Goal: Task Accomplishment & Management: Manage account settings

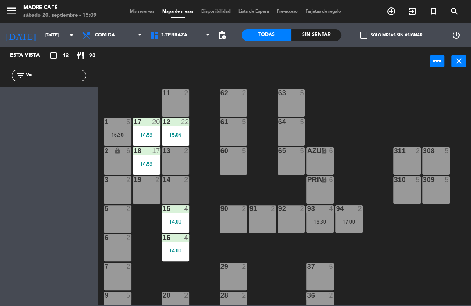
click at [334, 103] on div "11 2 63 5 62 2 12 22 15:04 1 5 16:30 61 5 64 5 17 20 14:59 13 2 2 lock 6 60 5 6…" at bounding box center [287, 191] width 369 height 230
click at [43, 68] on div "filter_list Vic" at bounding box center [49, 75] width 98 height 23
click at [46, 71] on input "Vic" at bounding box center [55, 75] width 61 height 9
click at [47, 77] on input "Vic" at bounding box center [55, 75] width 61 height 9
type input "V"
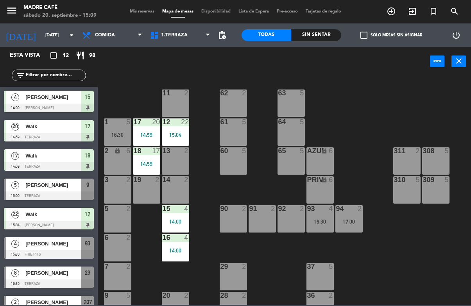
click at [411, 7] on icon "exit_to_app" at bounding box center [412, 11] width 9 height 9
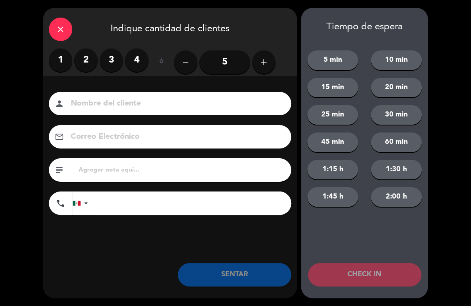
click at [261, 67] on icon "add" at bounding box center [263, 62] width 9 height 9
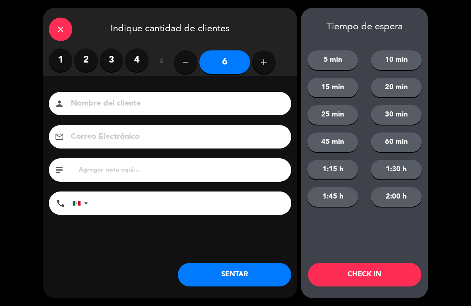
click at [268, 63] on icon "add" at bounding box center [263, 62] width 9 height 9
click at [266, 66] on icon "add" at bounding box center [263, 62] width 9 height 9
click at [267, 65] on icon "add" at bounding box center [263, 62] width 9 height 9
click at [265, 65] on icon "add" at bounding box center [263, 62] width 9 height 9
click at [264, 67] on button "add" at bounding box center [263, 61] width 23 height 23
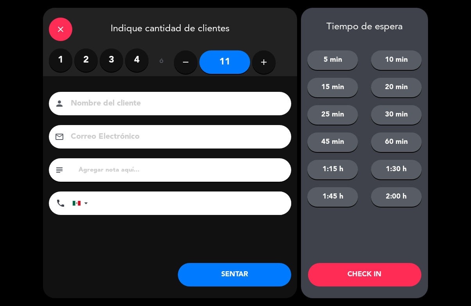
click at [264, 66] on icon "add" at bounding box center [263, 62] width 9 height 9
click at [264, 68] on button "add" at bounding box center [263, 61] width 23 height 23
click at [266, 68] on button "add" at bounding box center [263, 61] width 23 height 23
click at [266, 67] on button "add" at bounding box center [263, 61] width 23 height 23
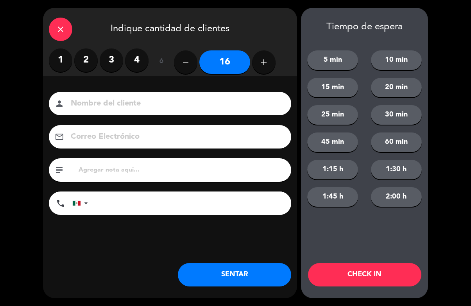
click at [266, 67] on button "add" at bounding box center [263, 61] width 23 height 23
click at [267, 68] on button "add" at bounding box center [263, 61] width 23 height 23
click at [267, 67] on icon "add" at bounding box center [263, 62] width 9 height 9
type input "19"
click at [212, 107] on input at bounding box center [175, 104] width 211 height 14
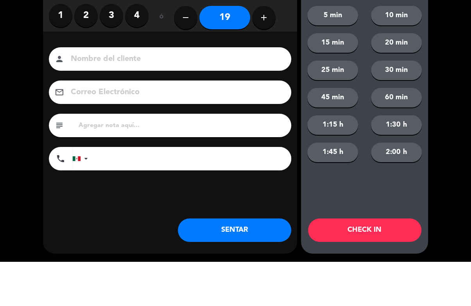
type input "E"
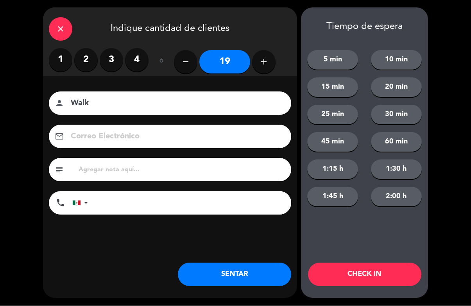
type input "Walk"
click at [363, 271] on button "CHECK IN" at bounding box center [364, 274] width 113 height 23
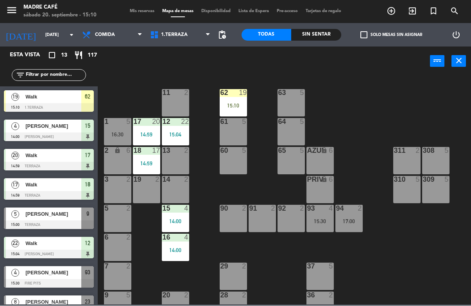
click at [233, 92] on div at bounding box center [233, 93] width 13 height 7
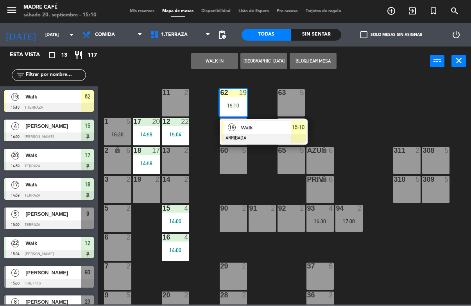
click at [263, 124] on span "Walk" at bounding box center [266, 128] width 50 height 8
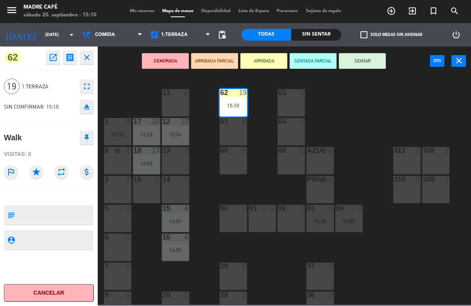
click at [369, 65] on button "SENTAR" at bounding box center [362, 62] width 47 height 16
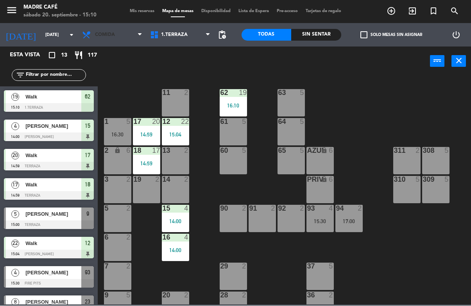
click at [103, 29] on span "Comida" at bounding box center [112, 35] width 68 height 17
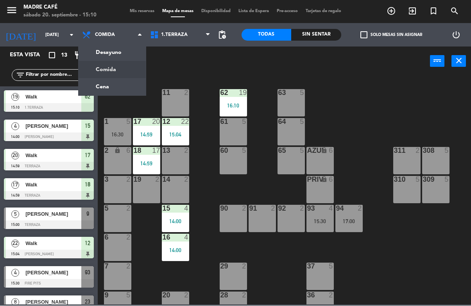
click at [120, 48] on ng-component "menu Madre Café [DATE] 20. septiembre - 15:10 Mis reservas Mapa de mesas Dispon…" at bounding box center [235, 152] width 471 height 305
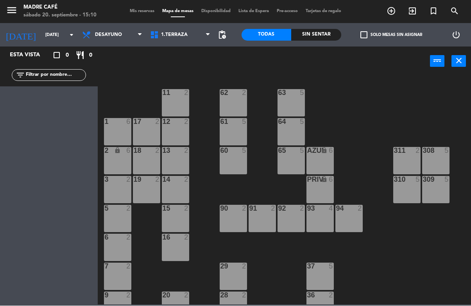
click at [117, 31] on span "Desayuno" at bounding box center [112, 35] width 68 height 17
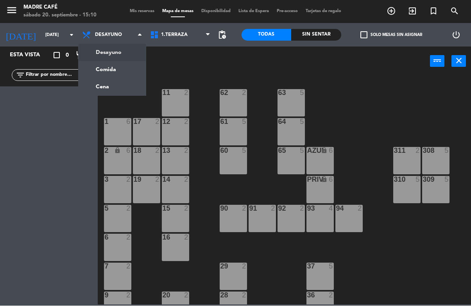
click at [123, 62] on ng-component "menu Madre Café [DATE] 20. septiembre - 15:10 Mis reservas Mapa de mesas Dispon…" at bounding box center [235, 152] width 471 height 305
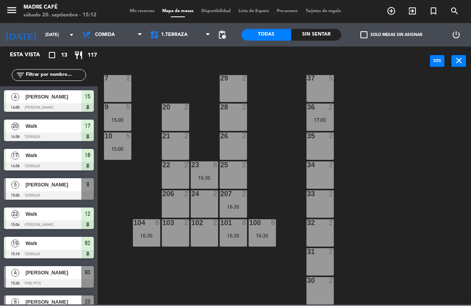
scroll to position [188, 0]
click at [40, 75] on input "text" at bounding box center [55, 75] width 61 height 9
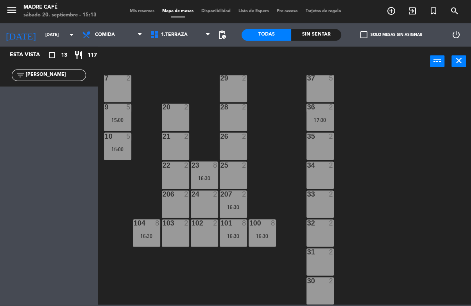
type input "J"
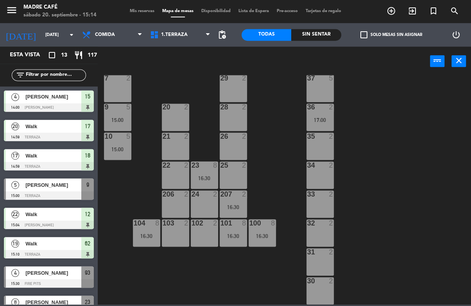
click at [63, 77] on input "text" at bounding box center [55, 75] width 61 height 9
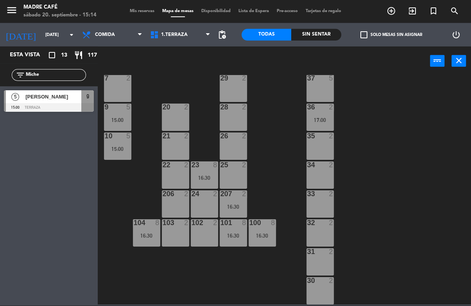
type input "Miche"
click at [57, 99] on span "[PERSON_NAME]" at bounding box center [53, 97] width 56 height 8
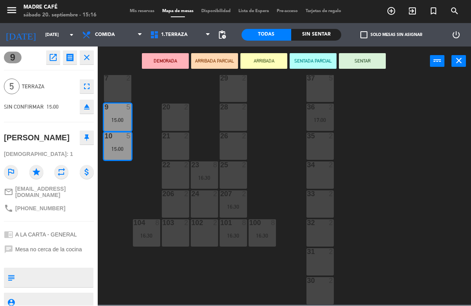
click at [368, 54] on button "SENTAR" at bounding box center [362, 62] width 47 height 16
